Goal: Task Accomplishment & Management: Complete application form

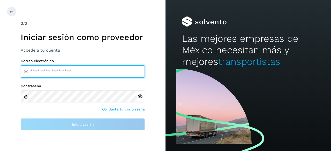
click at [51, 73] on input "email" at bounding box center [83, 71] width 124 height 12
type input "**********"
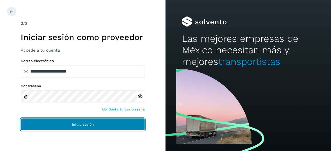
click at [84, 130] on button "Inicia sesión" at bounding box center [83, 125] width 124 height 12
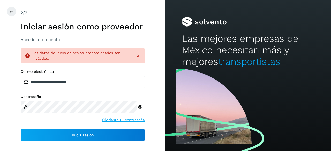
click at [50, 41] on h3 "Accede a tu cuenta" at bounding box center [83, 39] width 124 height 5
click at [137, 58] on icon at bounding box center [138, 55] width 5 height 5
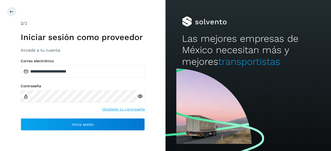
click at [126, 110] on link "Olvidaste tu contraseña" at bounding box center [123, 109] width 43 height 5
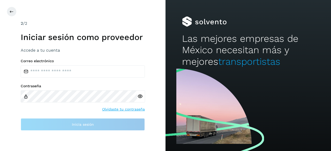
drag, startPoint x: 75, startPoint y: 85, endPoint x: 67, endPoint y: 89, distance: 9.0
click at [67, 89] on div "Contraseña" at bounding box center [83, 93] width 124 height 19
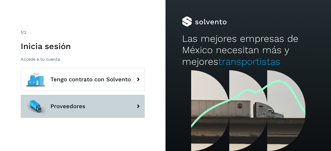
click at [107, 107] on button "Proveedores" at bounding box center [83, 106] width 124 height 23
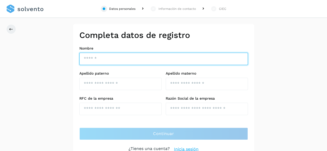
click at [121, 59] on input "text" at bounding box center [163, 59] width 169 height 12
type input "**********"
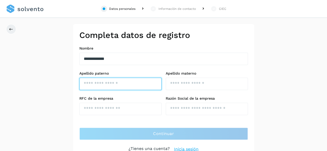
click at [123, 86] on input "text" at bounding box center [120, 84] width 82 height 12
type input "*****"
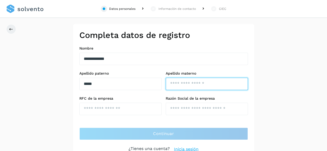
click at [177, 83] on input "text" at bounding box center [207, 84] width 82 height 12
type input "******"
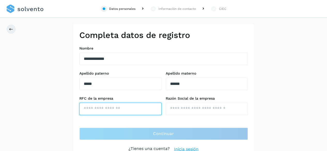
click at [119, 114] on input "text" at bounding box center [120, 109] width 82 height 12
type input "**********"
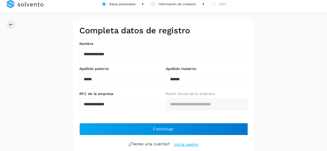
scroll to position [7, 0]
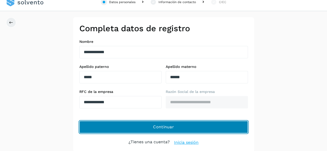
click at [187, 127] on button "Continuar" at bounding box center [163, 127] width 169 height 12
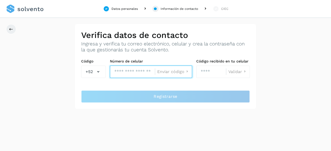
click at [133, 70] on input "tel" at bounding box center [132, 72] width 45 height 12
type input "**********"
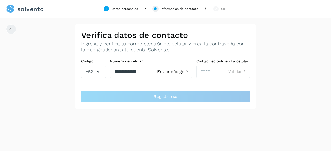
click at [181, 72] on span "Enviar código" at bounding box center [170, 72] width 27 height 4
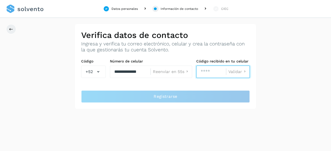
click at [206, 71] on input "number" at bounding box center [211, 72] width 30 height 12
type input "****"
click at [242, 74] on span "Validar" at bounding box center [236, 72] width 14 height 4
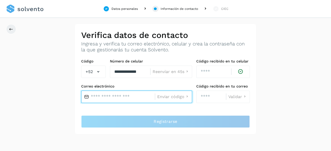
click at [119, 98] on input "text" at bounding box center [118, 97] width 74 height 12
type input "**********"
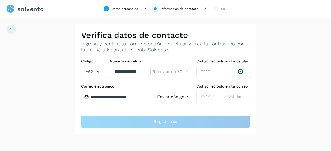
click at [173, 94] on div "Enviar código" at bounding box center [172, 97] width 35 height 6
click at [173, 96] on span "Enviar código" at bounding box center [170, 97] width 27 height 4
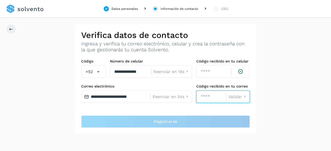
click at [209, 97] on input "number" at bounding box center [211, 97] width 30 height 12
type input "****"
click at [243, 94] on icon at bounding box center [244, 96] width 5 height 5
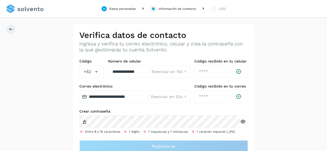
scroll to position [7, 0]
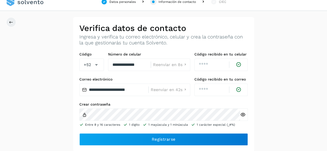
click at [243, 115] on icon at bounding box center [242, 114] width 5 height 5
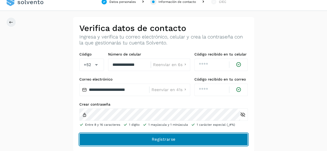
click at [0, 0] on button "Registrarse" at bounding box center [0, 0] width 0 height 0
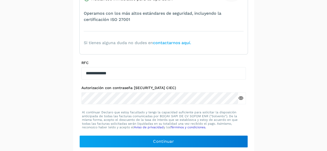
scroll to position [118, 0]
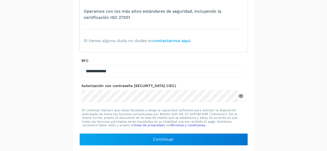
click at [241, 96] on icon at bounding box center [240, 96] width 5 height 5
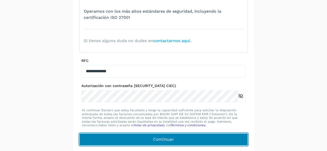
click at [149, 139] on button "Continuar" at bounding box center [163, 140] width 169 height 12
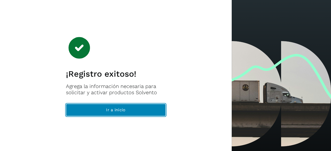
click at [145, 110] on button "Ir a inicio" at bounding box center [116, 110] width 100 height 12
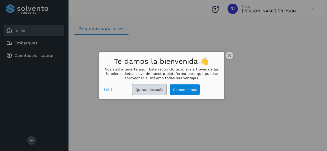
click at [154, 89] on button "Quizas después" at bounding box center [149, 90] width 34 height 11
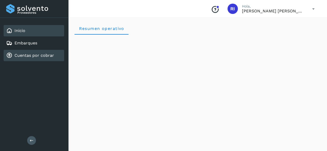
click at [18, 53] on link "Cuentas por cobrar" at bounding box center [34, 55] width 40 height 5
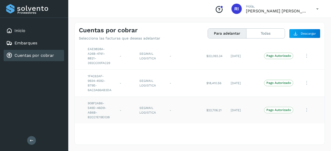
scroll to position [0, 16]
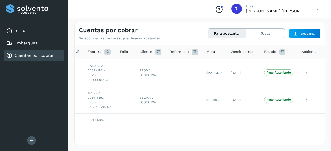
click at [222, 32] on button "Para adelantar" at bounding box center [227, 34] width 39 height 10
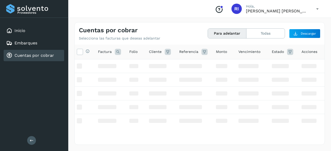
scroll to position [0, 5]
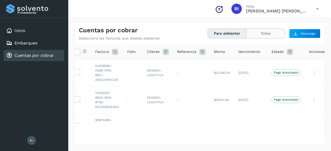
click at [257, 32] on button "Todas" at bounding box center [266, 34] width 38 height 10
click at [28, 141] on button at bounding box center [31, 140] width 9 height 9
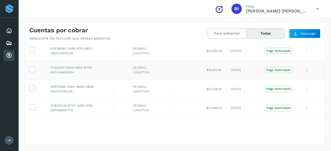
scroll to position [31, 0]
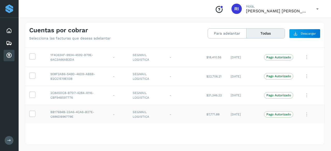
click at [305, 44] on icon at bounding box center [307, 38] width 10 height 11
click at [281, 139] on div at bounding box center [165, 75] width 331 height 151
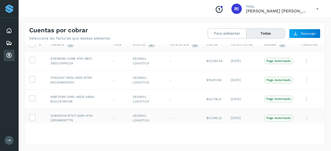
scroll to position [0, 0]
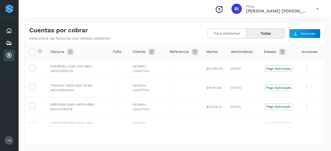
click at [318, 10] on icon at bounding box center [317, 9] width 11 height 11
drag, startPoint x: 291, startPoint y: 24, endPoint x: 141, endPoint y: 2, distance: 151.6
click at [312, 4] on div "Cerrar sesión" at bounding box center [317, 9] width 11 height 11
click at [131, 10] on div at bounding box center [165, 75] width 331 height 151
click at [318, 9] on icon at bounding box center [317, 9] width 11 height 11
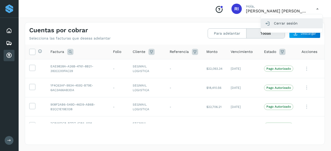
click at [287, 21] on div "Cerrar sesión" at bounding box center [292, 23] width 62 height 10
